Goal: Information Seeking & Learning: Understand process/instructions

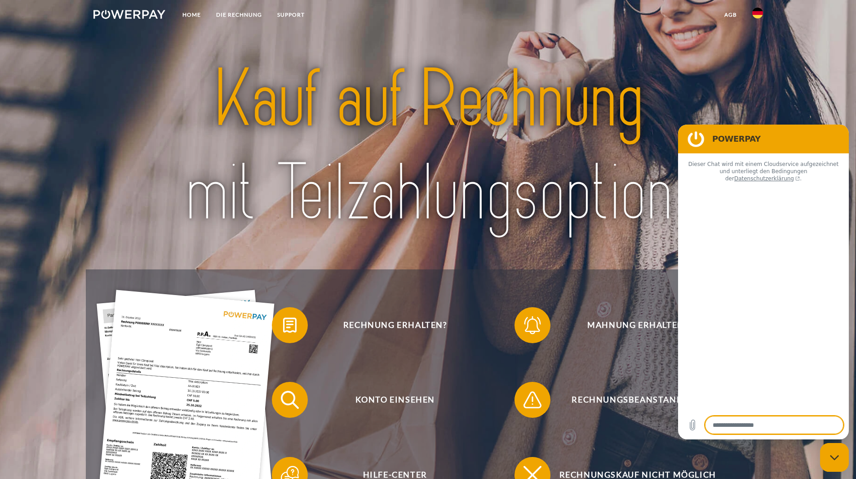
type textarea "*"
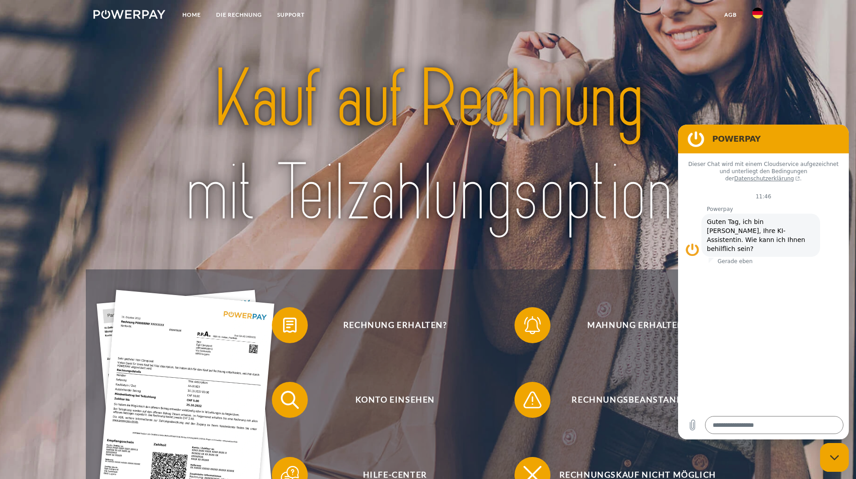
click at [560, 205] on img at bounding box center [428, 146] width 604 height 197
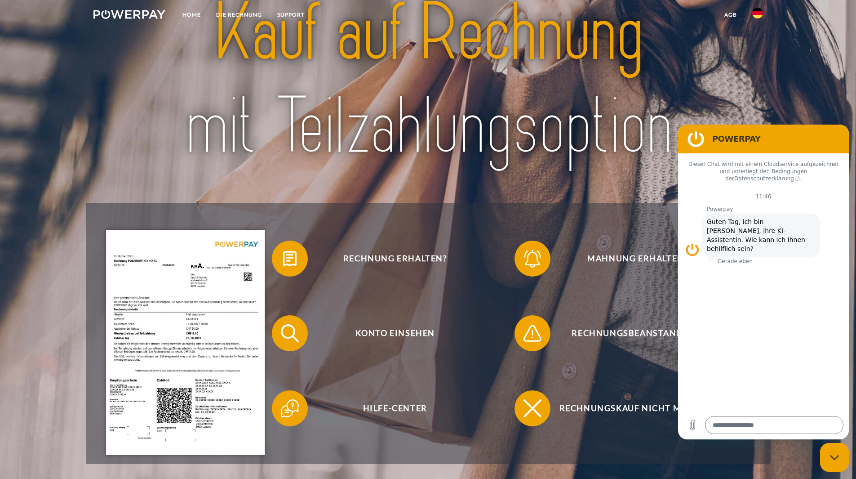
scroll to position [225, 0]
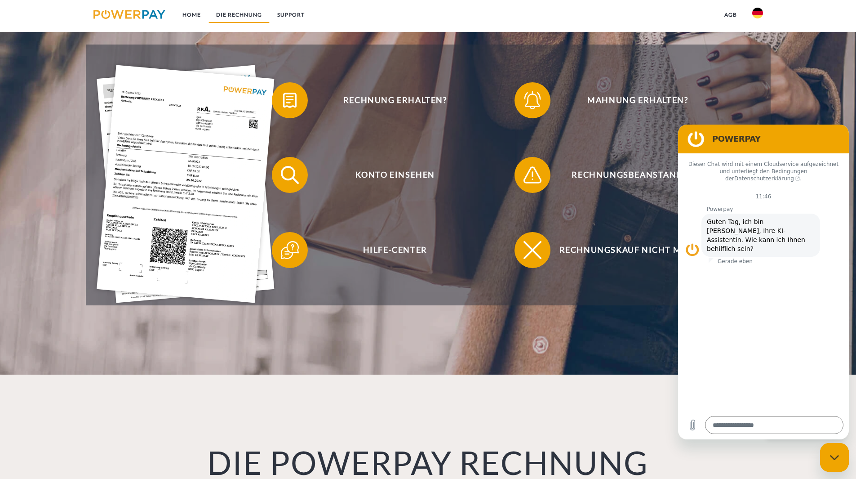
click at [228, 13] on link "DIE RECHNUNG" at bounding box center [239, 15] width 61 height 16
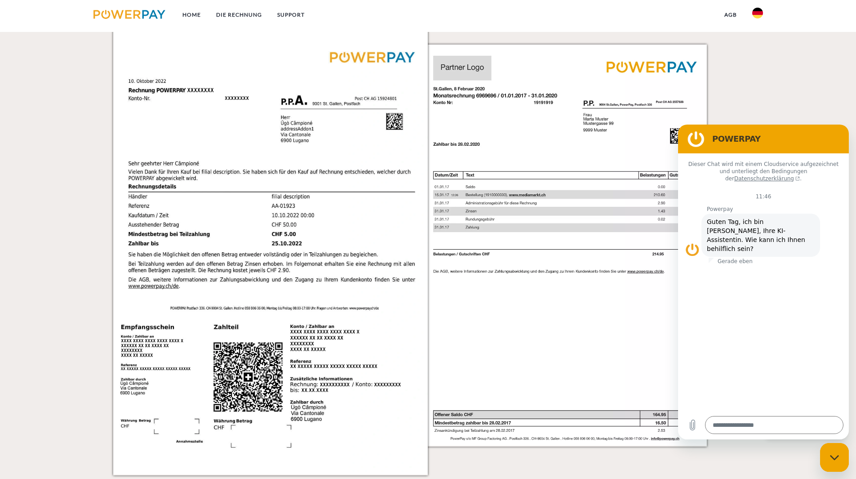
scroll to position [870, 0]
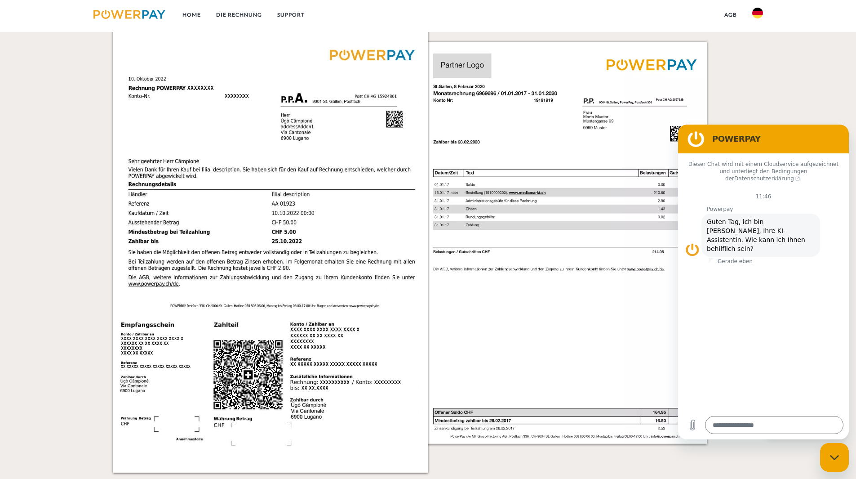
click at [698, 137] on figure at bounding box center [696, 139] width 18 height 18
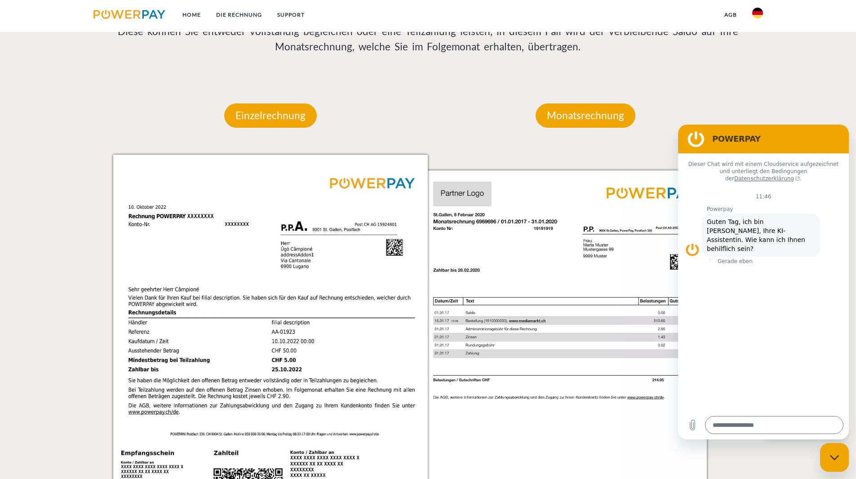
scroll to position [736, 0]
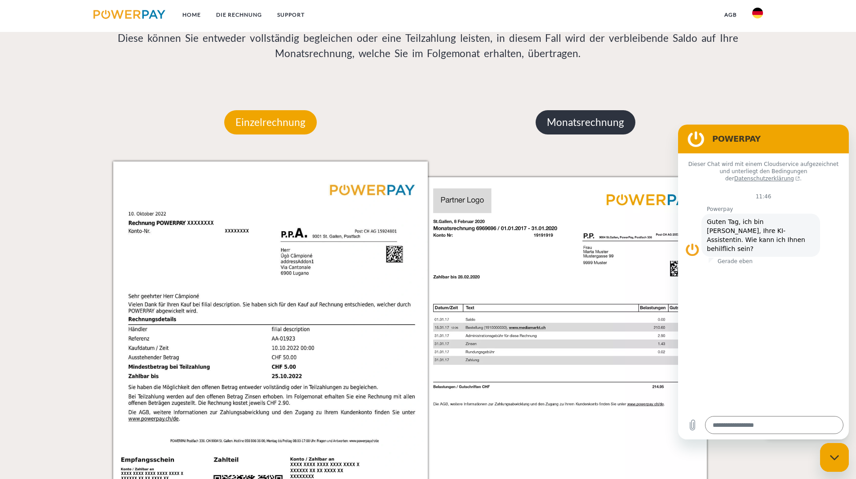
click at [565, 129] on p "Monatsrechnung" at bounding box center [586, 122] width 100 height 24
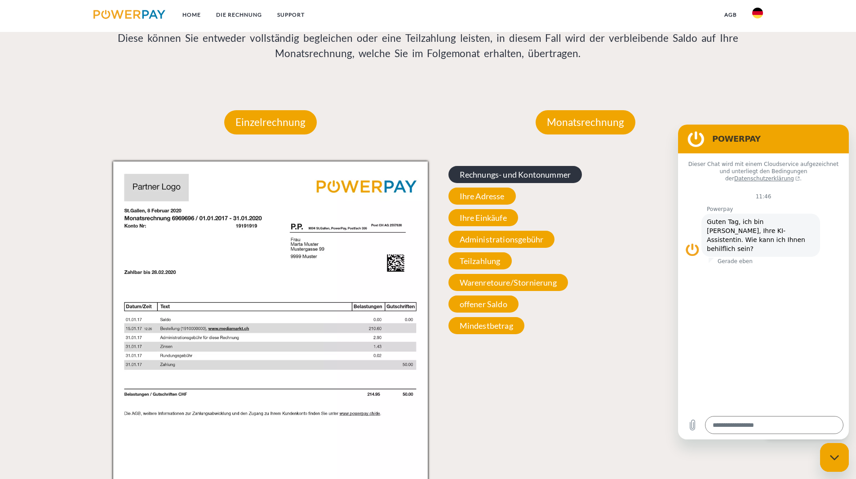
click at [482, 175] on span "Rechnungs- und Kontonummer" at bounding box center [516, 174] width 134 height 17
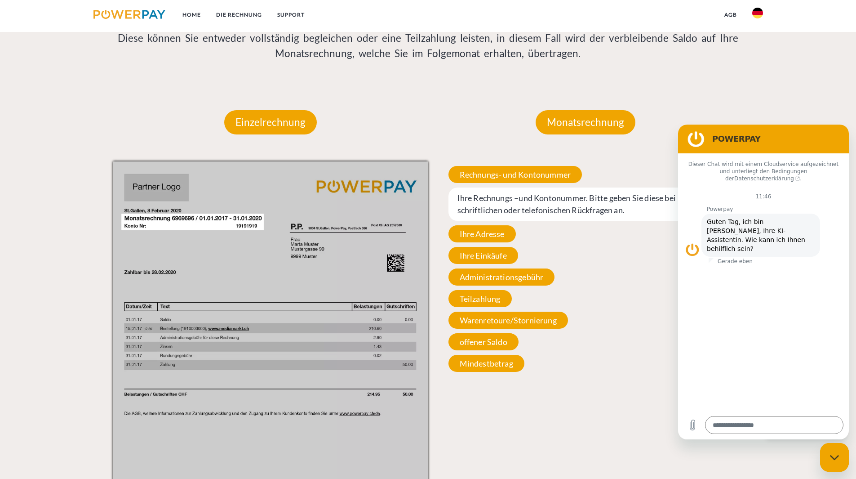
click at [593, 323] on div "Rechnungs- und Kontonummer Ihre Rechnungs –und Kontonummer. Bitte geben Sie die…" at bounding box center [585, 268] width 315 height 215
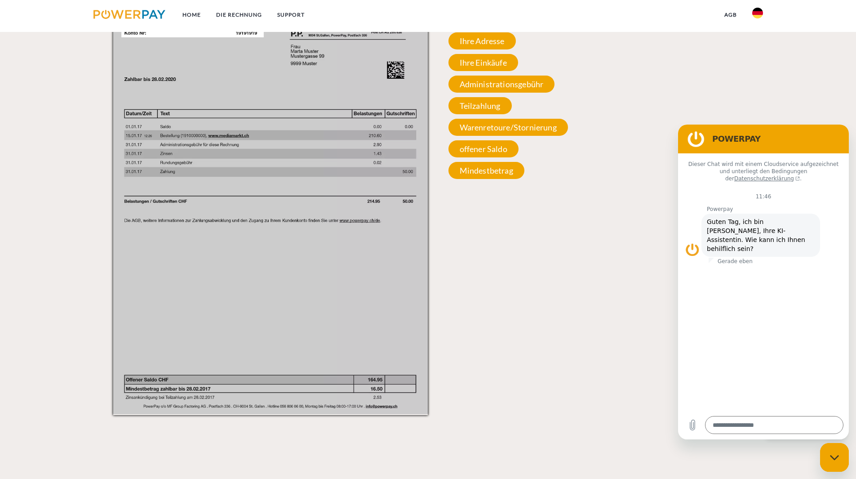
scroll to position [870, 0]
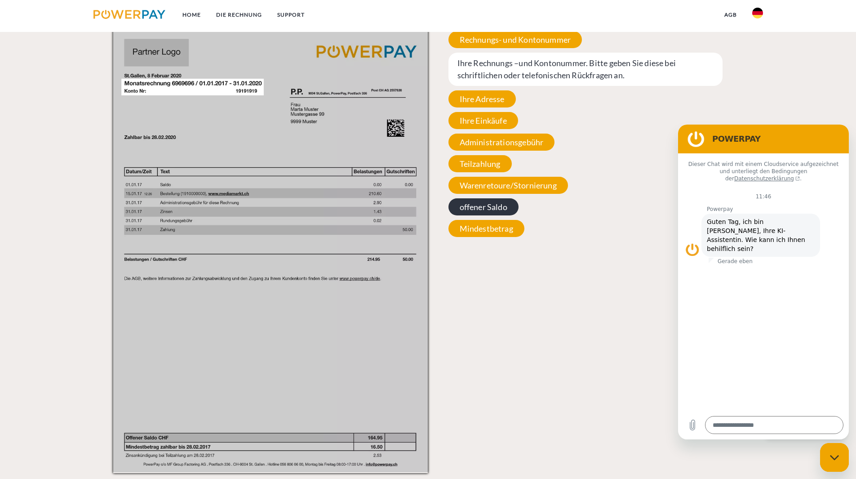
click at [487, 206] on span "offener Saldo" at bounding box center [484, 206] width 70 height 17
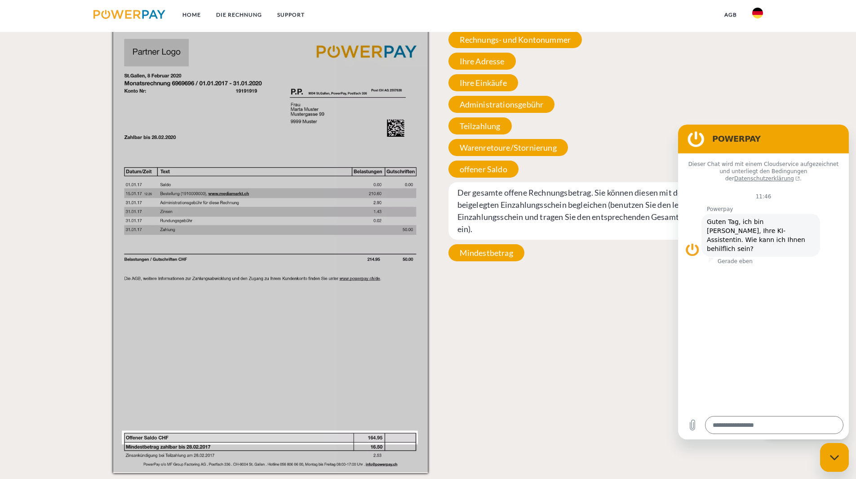
click at [534, 276] on div "Monatsrechnung Monatsrechnung Rechnungs- und Kontonummer Ihre Rechnungs –und Ko…" at bounding box center [585, 210] width 315 height 525
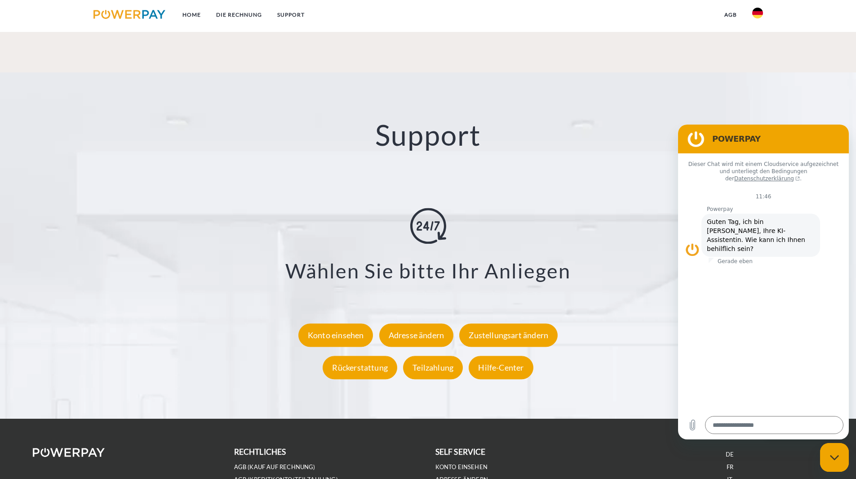
scroll to position [1590, 0]
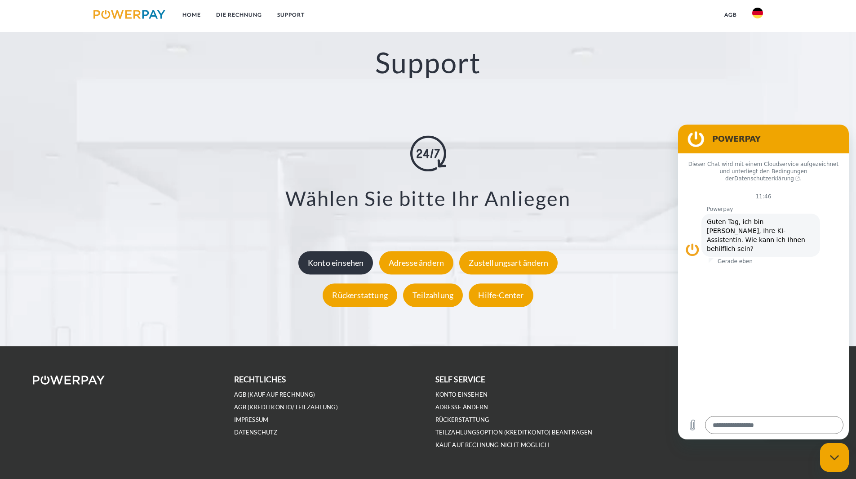
click at [356, 269] on div "Konto einsehen" at bounding box center [336, 262] width 75 height 23
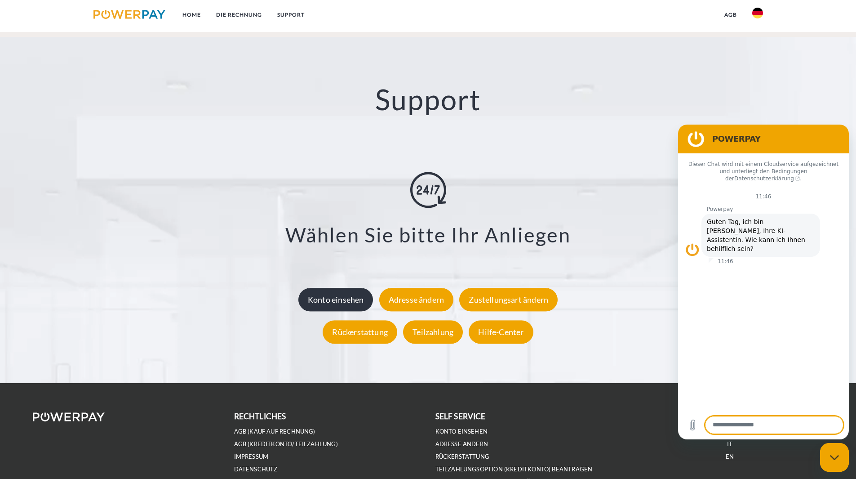
scroll to position [1568, 0]
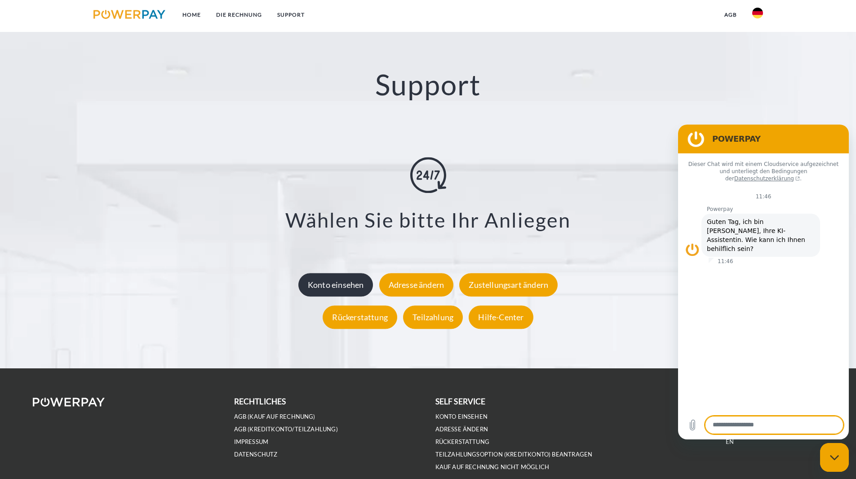
click at [323, 286] on div "Konto einsehen" at bounding box center [336, 284] width 75 height 23
